Goal: Transaction & Acquisition: Subscribe to service/newsletter

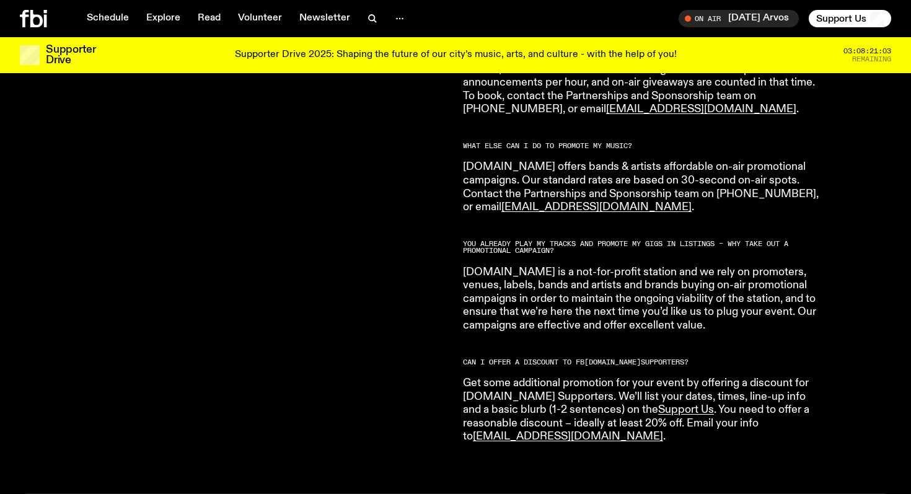
scroll to position [2109, 0]
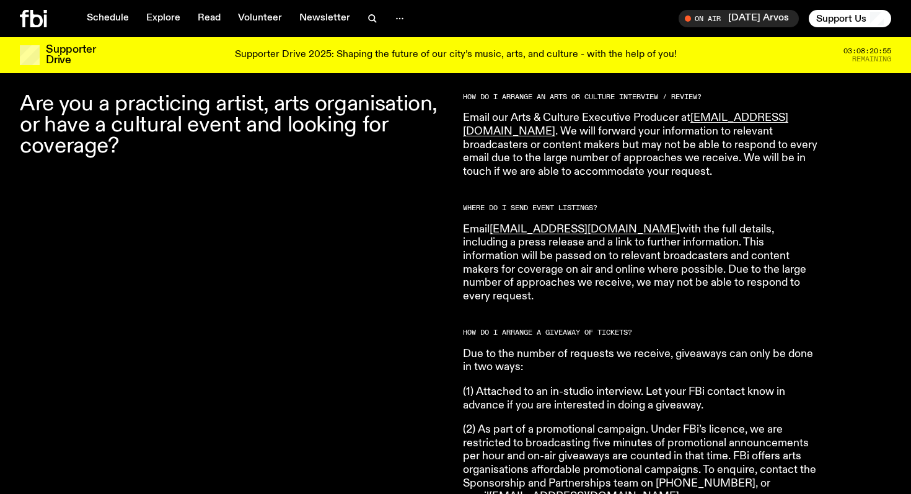
scroll to position [419, 0]
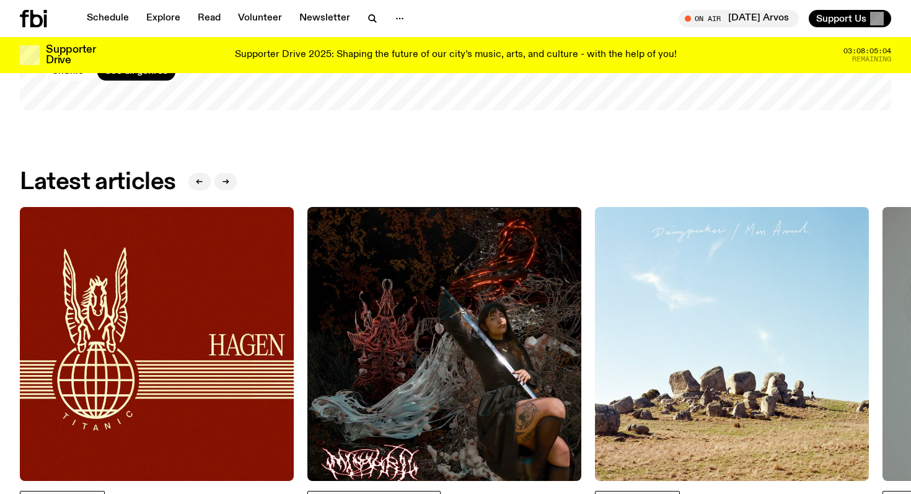
scroll to position [1900, 0]
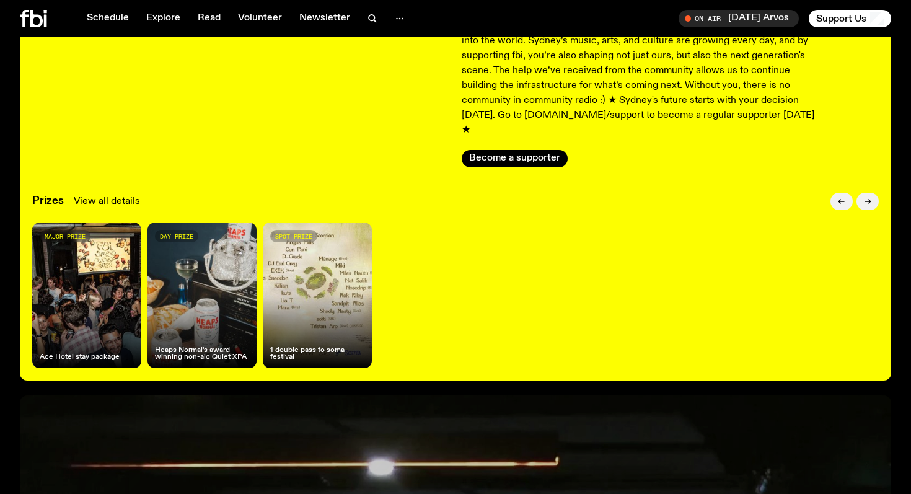
scroll to position [156, 0]
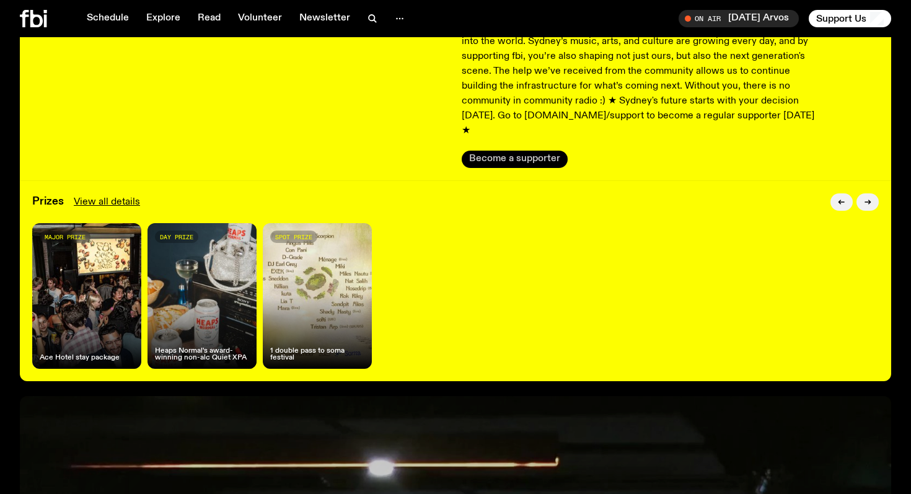
click at [524, 151] on button "Become a supporter" at bounding box center [515, 159] width 106 height 17
